Goal: Task Accomplishment & Management: Use online tool/utility

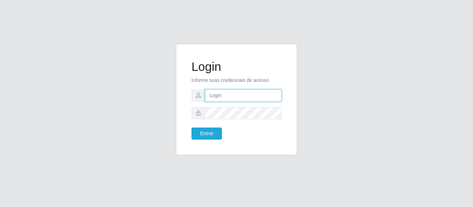
click at [211, 91] on input "text" at bounding box center [243, 96] width 77 height 12
type input "á"
type input "[EMAIL_ADDRESS][DOMAIN_NAME]"
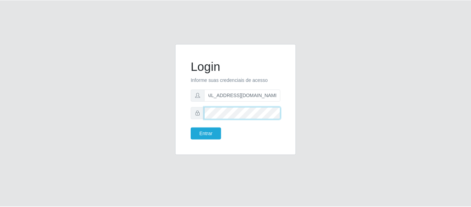
scroll to position [0, 0]
click at [192, 128] on button "Entrar" at bounding box center [207, 134] width 30 height 12
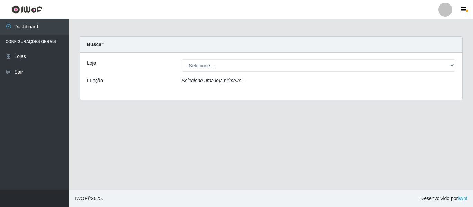
click at [303, 59] on div "Loja [Selecione...] [PERSON_NAME] Função Selecione uma loja primeiro..." at bounding box center [271, 76] width 382 height 47
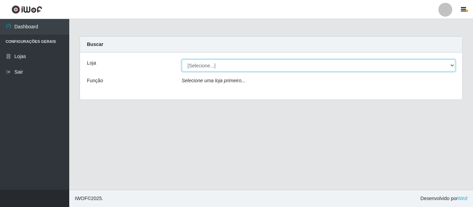
drag, startPoint x: 294, startPoint y: 64, endPoint x: 289, endPoint y: 68, distance: 5.5
click at [294, 64] on select "[Selecione...] [PERSON_NAME]" at bounding box center [319, 66] width 274 height 12
select select "523"
click at [182, 60] on select "[Selecione...] [PERSON_NAME]" at bounding box center [319, 66] width 274 height 12
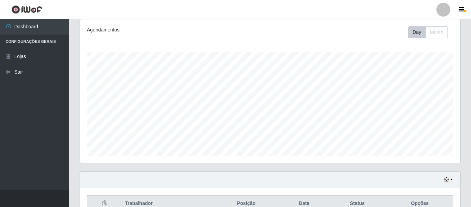
scroll to position [104, 0]
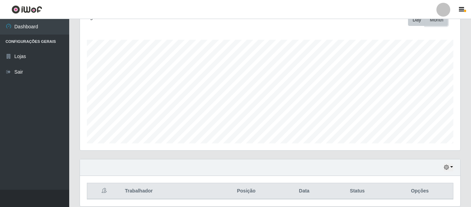
click at [439, 25] on button "Month" at bounding box center [437, 20] width 23 height 12
click at [426, 21] on button "Month" at bounding box center [437, 20] width 23 height 12
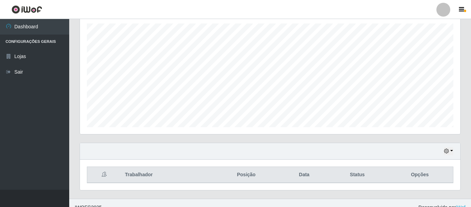
scroll to position [129, 0]
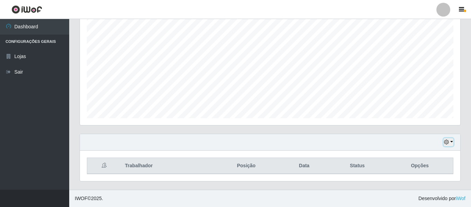
click at [453, 144] on button "button" at bounding box center [449, 143] width 10 height 8
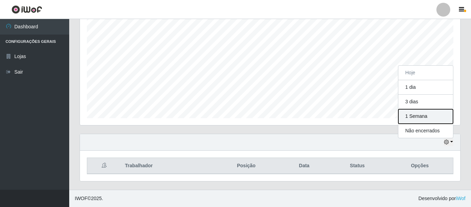
click at [423, 117] on button "1 Semana" at bounding box center [426, 116] width 55 height 15
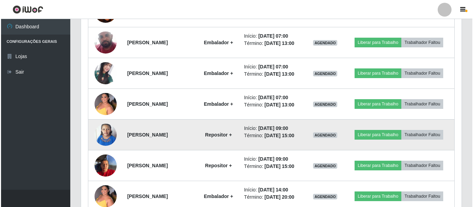
scroll to position [430, 0]
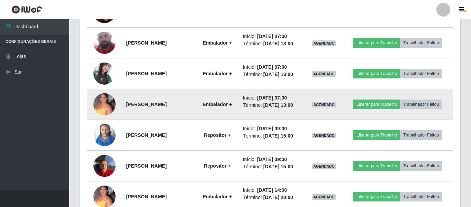
click at [106, 101] on img at bounding box center [105, 104] width 22 height 29
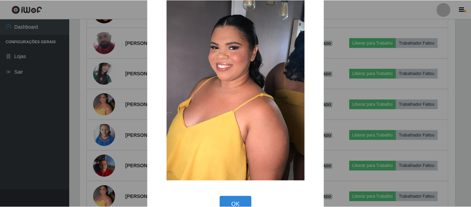
scroll to position [38, 0]
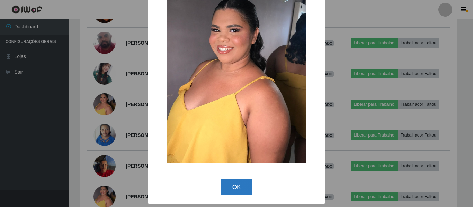
click at [235, 184] on button "OK" at bounding box center [237, 187] width 32 height 16
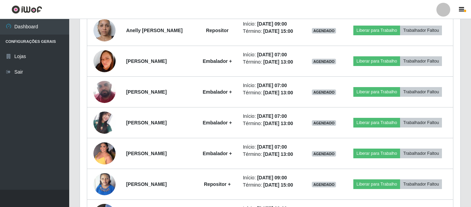
scroll to position [242, 0]
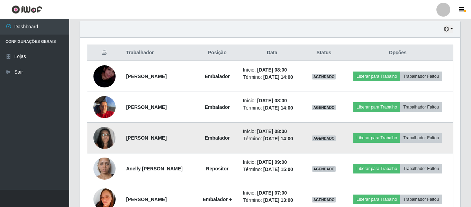
click at [104, 136] on img at bounding box center [105, 137] width 22 height 29
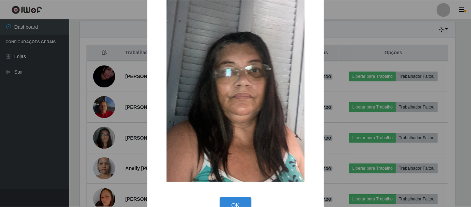
scroll to position [38, 0]
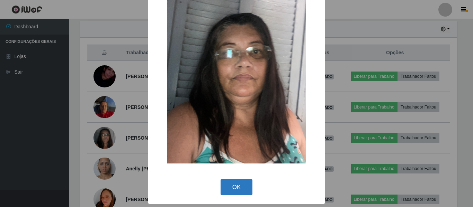
click at [242, 184] on button "OK" at bounding box center [237, 187] width 32 height 16
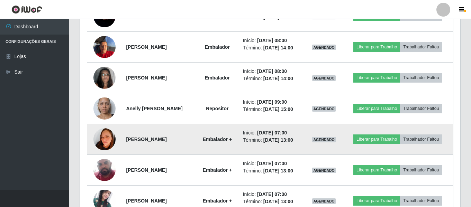
scroll to position [312, 0]
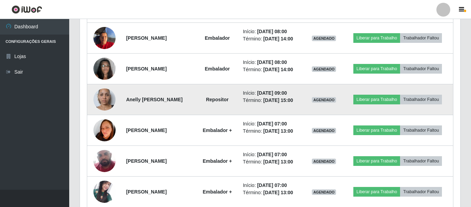
click at [102, 97] on img at bounding box center [105, 99] width 22 height 39
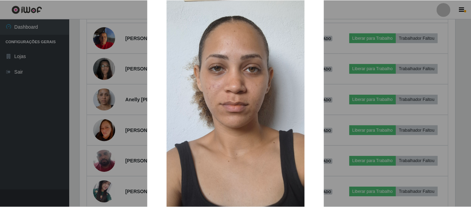
scroll to position [99, 0]
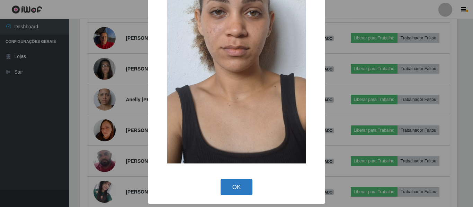
click at [235, 182] on button "OK" at bounding box center [237, 187] width 32 height 16
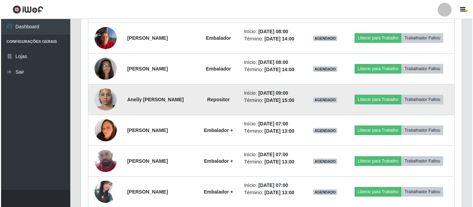
scroll to position [346, 0]
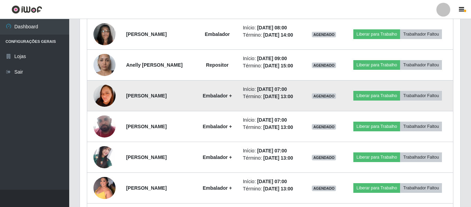
click at [101, 92] on img at bounding box center [105, 95] width 22 height 31
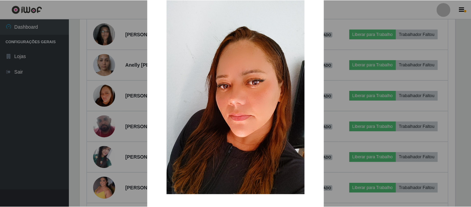
scroll to position [0, 0]
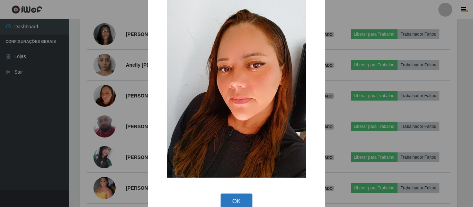
click at [234, 204] on button "OK" at bounding box center [237, 202] width 32 height 16
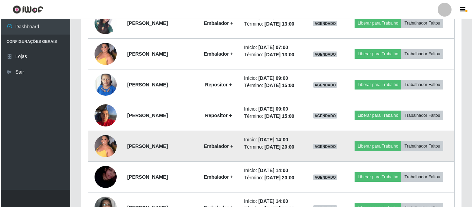
scroll to position [485, 0]
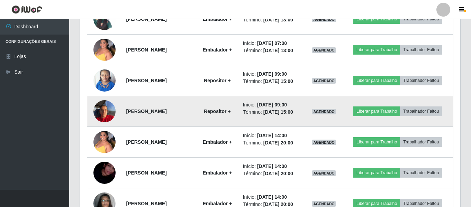
click at [102, 109] on img at bounding box center [105, 111] width 22 height 29
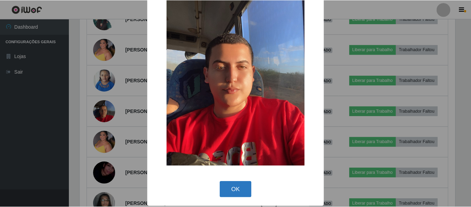
scroll to position [38, 0]
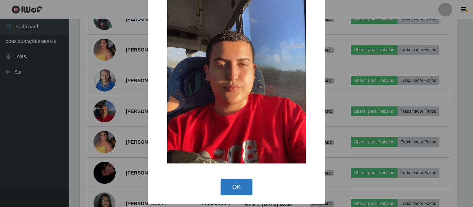
click at [241, 187] on button "OK" at bounding box center [237, 187] width 32 height 16
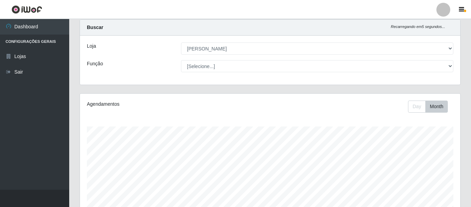
scroll to position [0, 0]
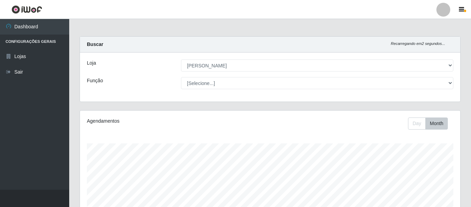
click at [443, 13] on div at bounding box center [444, 10] width 14 height 14
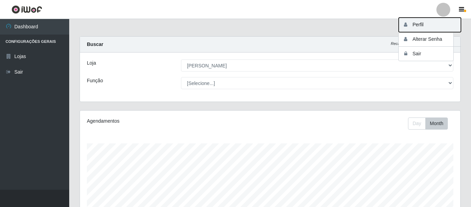
click at [434, 28] on button "Perfil" at bounding box center [430, 25] width 62 height 15
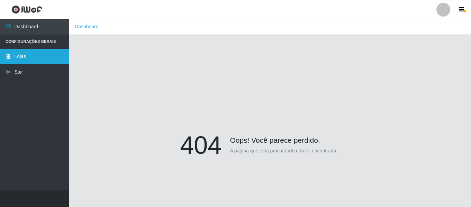
click at [45, 62] on link "Lojas" at bounding box center [34, 57] width 69 height 16
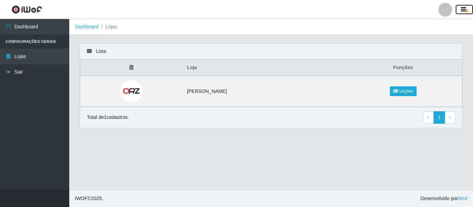
click at [470, 12] on button "button" at bounding box center [464, 10] width 17 height 10
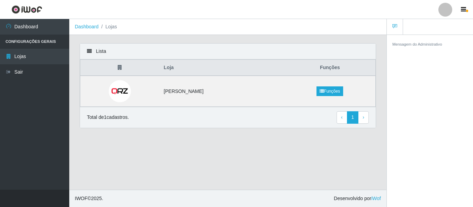
click at [425, 39] on div "Mensagem do Administrativo" at bounding box center [430, 44] width 86 height 18
click at [412, 41] on div "Mensagem do Administrativo" at bounding box center [429, 44] width 75 height 7
click at [392, 19] on link at bounding box center [395, 27] width 16 height 16
click at [466, 10] on icon "button" at bounding box center [463, 10] width 5 height 6
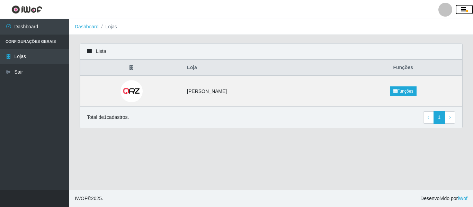
click at [466, 10] on icon "button" at bounding box center [463, 10] width 5 height 6
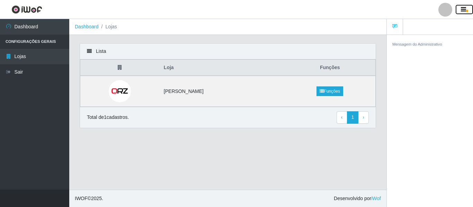
click at [466, 10] on icon "button" at bounding box center [463, 10] width 5 height 6
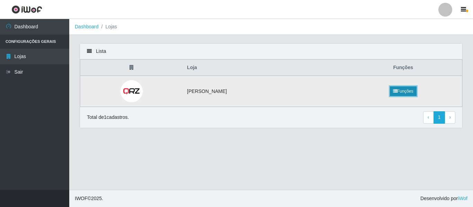
click at [413, 90] on link "Funções" at bounding box center [403, 92] width 27 height 10
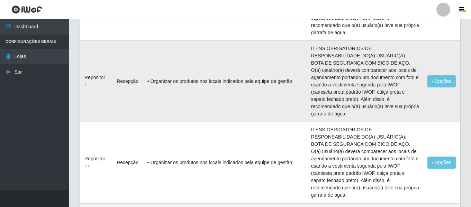
scroll to position [433, 0]
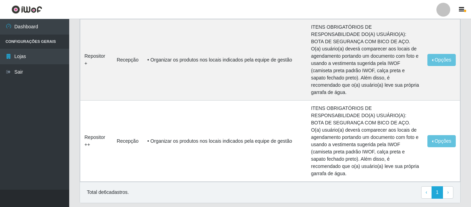
click at [106, 189] on p "Total de 6 cadastros." at bounding box center [108, 192] width 42 height 7
click at [448, 190] on span "›" at bounding box center [449, 193] width 2 height 6
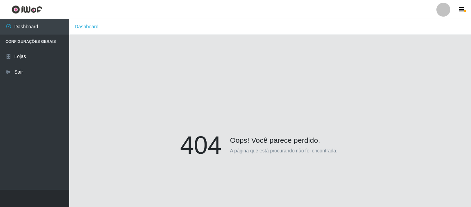
click at [284, 144] on h4 "Oops! Você parece perdido." at bounding box center [270, 138] width 180 height 14
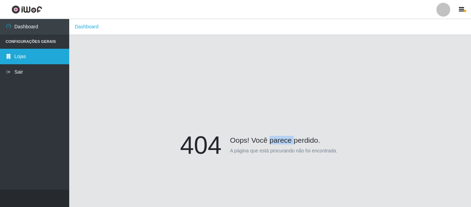
click at [43, 62] on link "Lojas" at bounding box center [34, 57] width 69 height 16
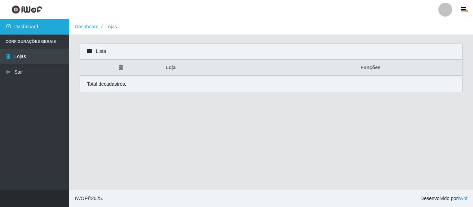
click at [43, 25] on link "Dashboard" at bounding box center [34, 27] width 69 height 16
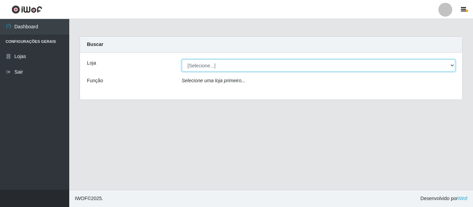
click at [228, 69] on select "[Selecione...] [PERSON_NAME]" at bounding box center [319, 66] width 274 height 12
select select "523"
click at [182, 60] on select "[Selecione...] [PERSON_NAME]" at bounding box center [319, 66] width 274 height 12
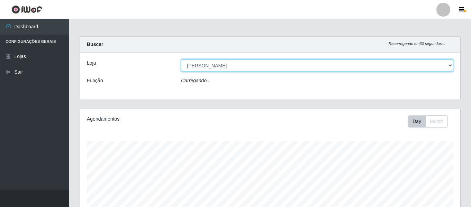
scroll to position [144, 381]
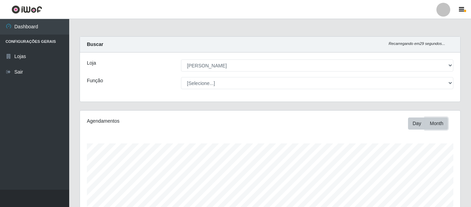
click at [437, 121] on button "Month" at bounding box center [437, 124] width 23 height 12
click at [428, 124] on button "Month" at bounding box center [437, 124] width 23 height 12
click at [417, 124] on button "Day" at bounding box center [417, 124] width 18 height 12
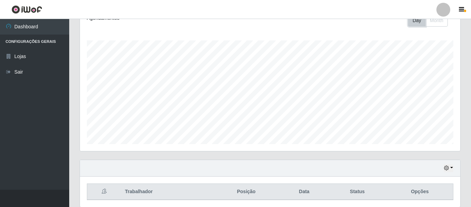
scroll to position [104, 0]
click at [448, 170] on icon "button" at bounding box center [446, 167] width 5 height 5
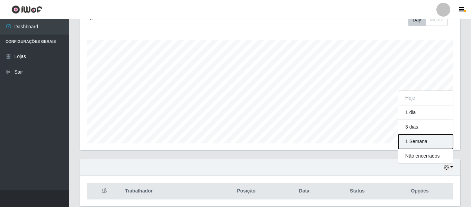
click at [423, 145] on button "1 Semana" at bounding box center [426, 142] width 55 height 15
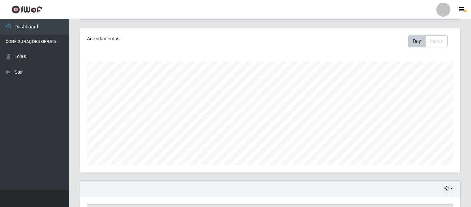
scroll to position [118, 0]
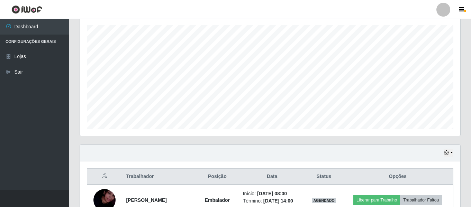
click at [454, 151] on div "Hoje 1 dia 3 dias 1 Semana Não encerrados" at bounding box center [270, 153] width 381 height 17
click at [452, 154] on button "button" at bounding box center [449, 153] width 10 height 8
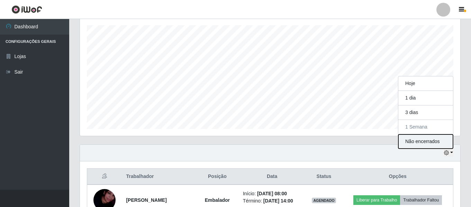
click at [427, 141] on button "Não encerrados" at bounding box center [426, 142] width 55 height 14
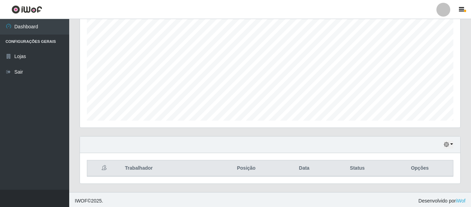
scroll to position [129, 0]
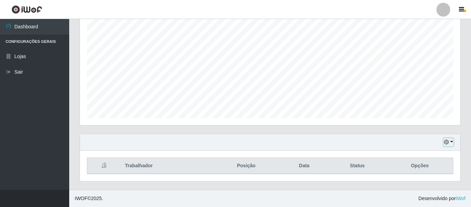
click at [451, 145] on button "button" at bounding box center [449, 143] width 10 height 8
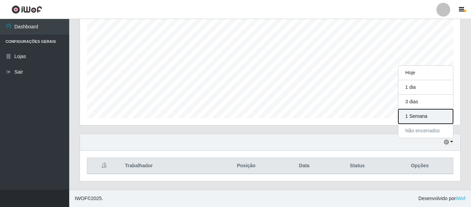
click at [441, 119] on button "1 Semana" at bounding box center [426, 116] width 55 height 15
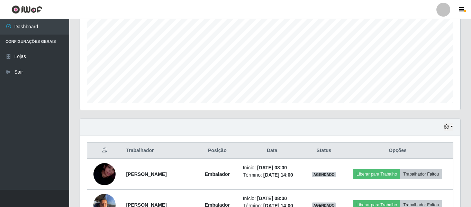
scroll to position [0, 0]
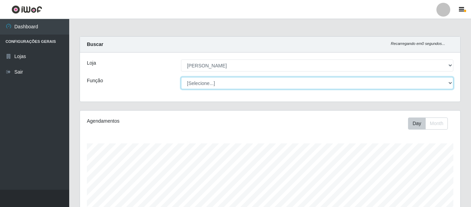
click at [212, 86] on select "[Selecione...] Embalador Embalador + Embalador ++ Repositor Repositor + Reposit…" at bounding box center [317, 83] width 273 height 12
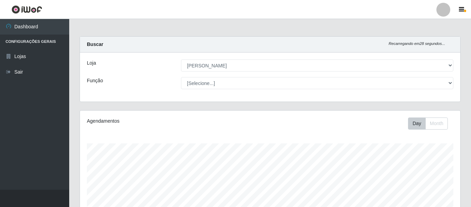
click at [157, 86] on div "Função" at bounding box center [129, 83] width 94 height 12
